Goal: Transaction & Acquisition: Purchase product/service

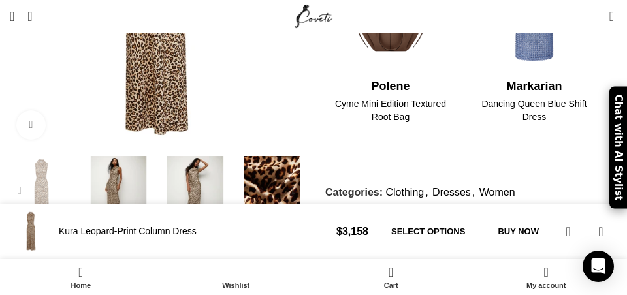
scroll to position [802, 0]
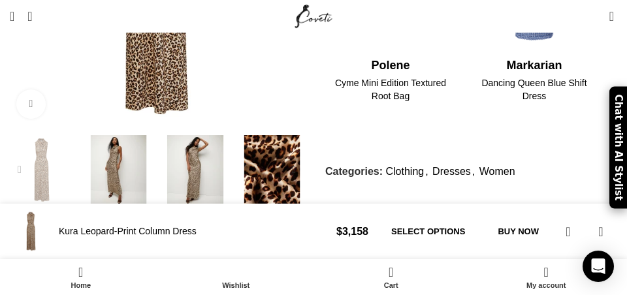
click at [263, 149] on img "4 / 6" at bounding box center [272, 170] width 71 height 71
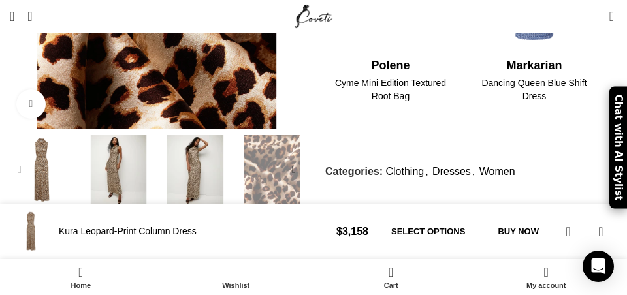
click at [202, 145] on img "3 / 6" at bounding box center [195, 170] width 71 height 71
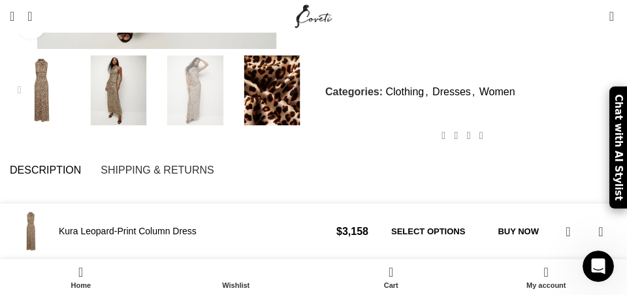
scroll to position [879, 0]
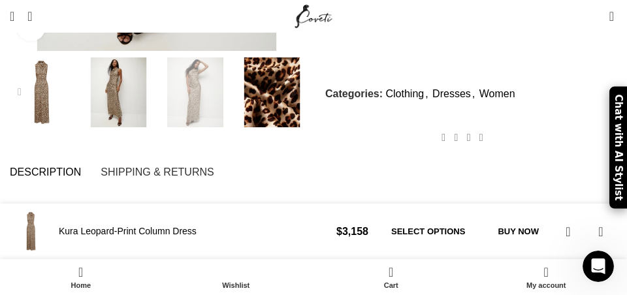
click at [127, 99] on img "2 / 6" at bounding box center [119, 92] width 71 height 71
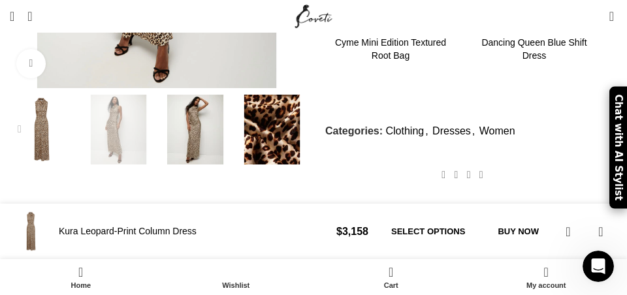
scroll to position [843, 0]
click at [32, 116] on div "Previous slide" at bounding box center [20, 129] width 26 height 26
click at [41, 109] on img "1 / 6" at bounding box center [42, 129] width 71 height 71
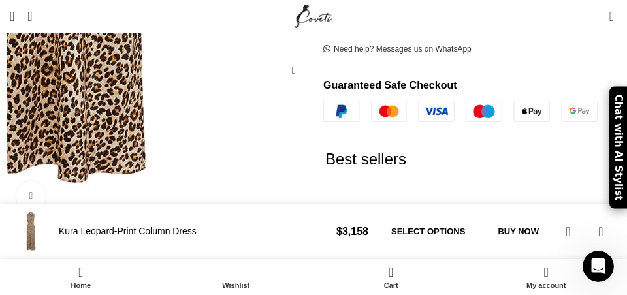
scroll to position [504, 0]
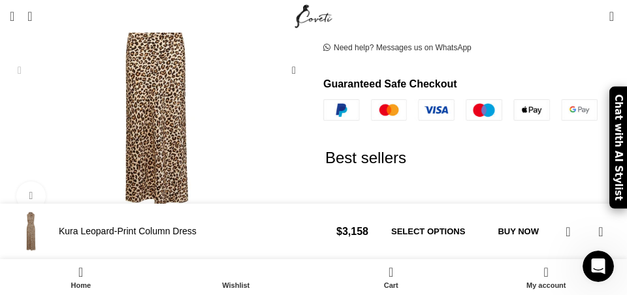
click at [198, 266] on img "3 / 6" at bounding box center [195, 262] width 71 height 71
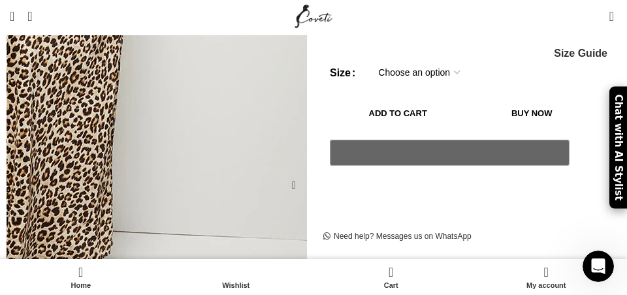
scroll to position [302, 0]
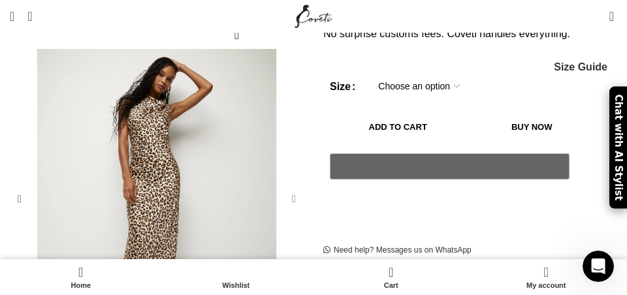
click at [290, 198] on div "Next slide" at bounding box center [294, 199] width 26 height 26
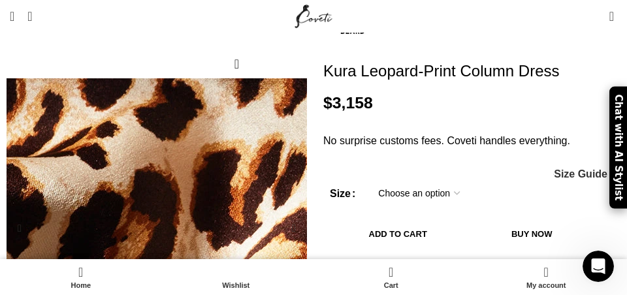
scroll to position [189, 0]
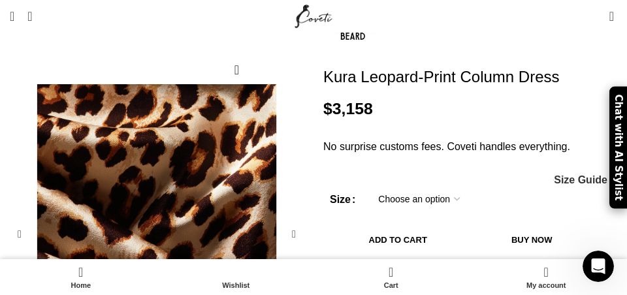
drag, startPoint x: 336, startPoint y: 62, endPoint x: 585, endPoint y: 69, distance: 249.5
click at [584, 70] on h1 "Kura Leopard-Print Column Dress" at bounding box center [470, 77] width 294 height 19
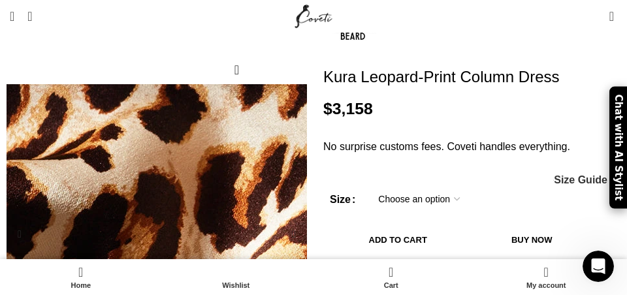
scroll to position [0, 1136]
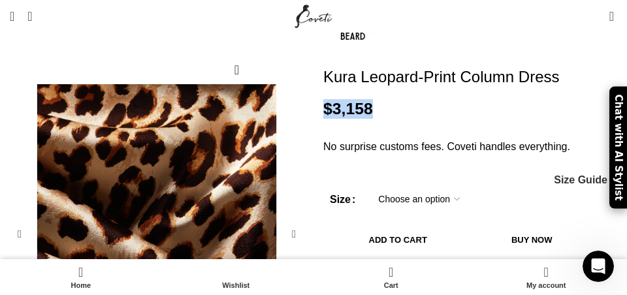
drag, startPoint x: 319, startPoint y: 93, endPoint x: 477, endPoint y: 82, distance: 158.3
click at [478, 99] on p "$ 3,158" at bounding box center [470, 109] width 294 height 20
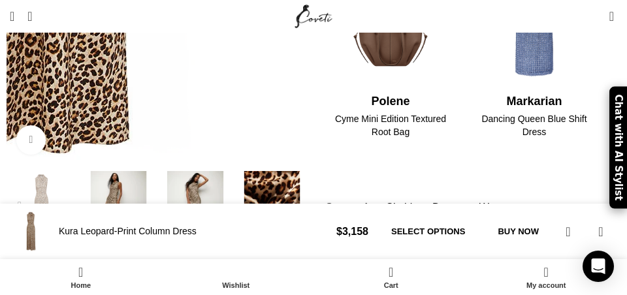
scroll to position [0, 189]
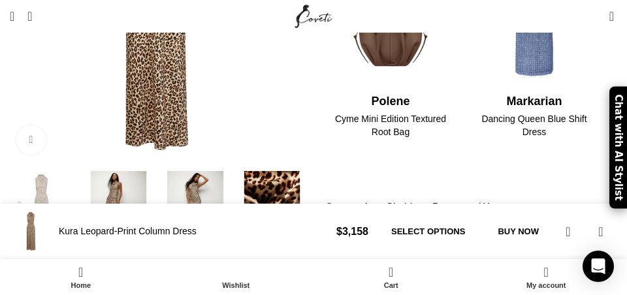
click at [209, 180] on img "3 / 6" at bounding box center [195, 206] width 71 height 71
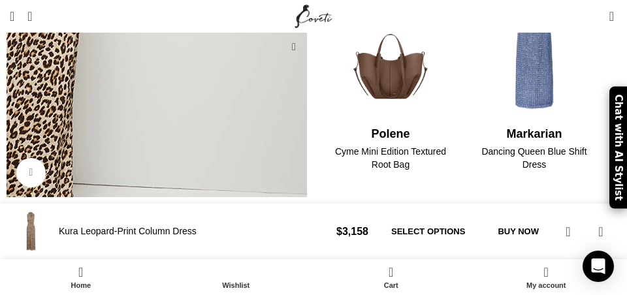
scroll to position [653, 0]
